Goal: Find specific page/section: Find specific page/section

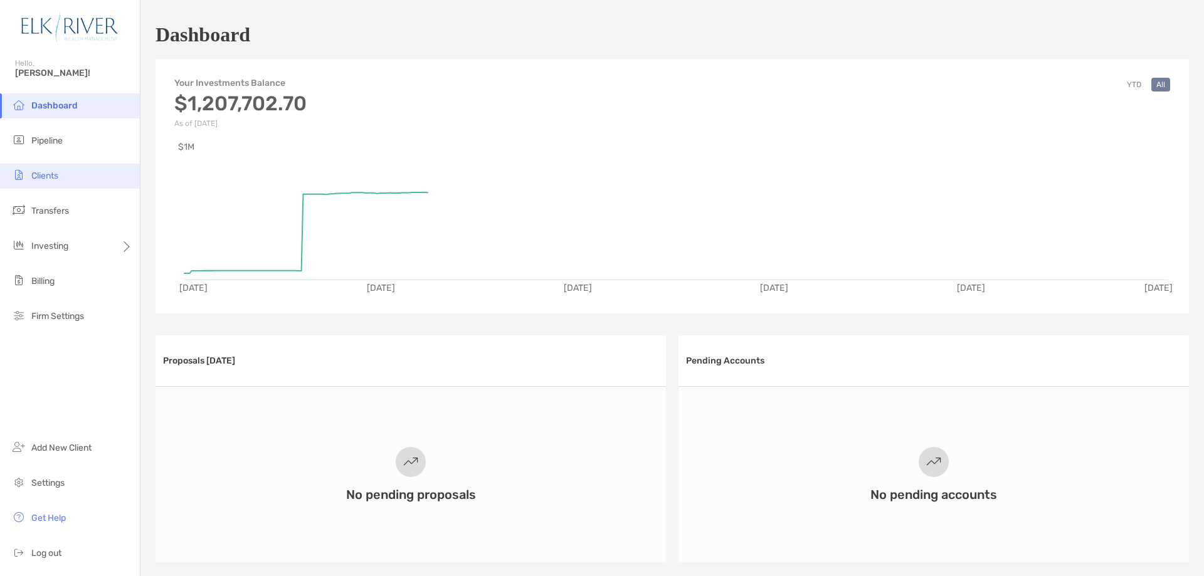
click at [70, 180] on li "Clients" at bounding box center [70, 176] width 140 height 25
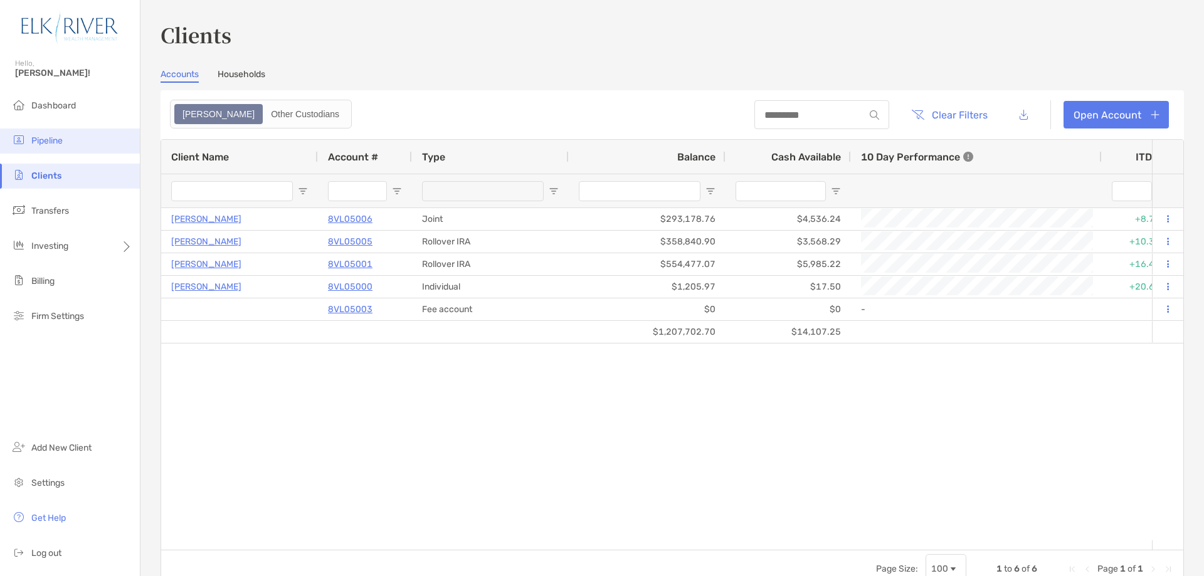
click at [49, 144] on span "Pipeline" at bounding box center [46, 140] width 31 height 11
